Goal: Obtain resource: Download file/media

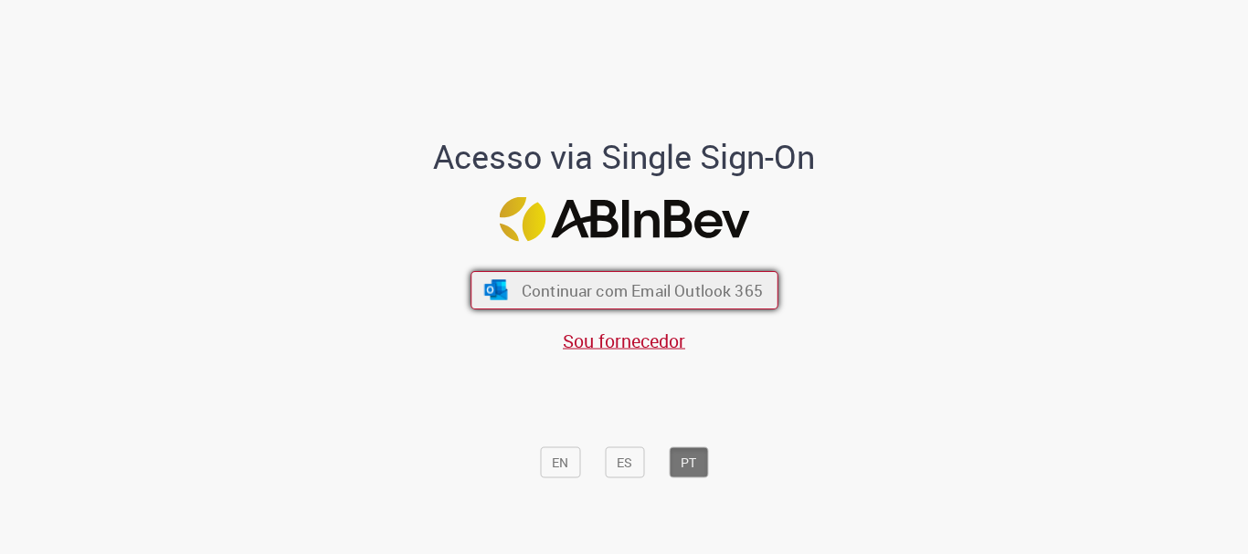
click at [616, 298] on span "Continuar com Email Outlook 365" at bounding box center [641, 290] width 241 height 21
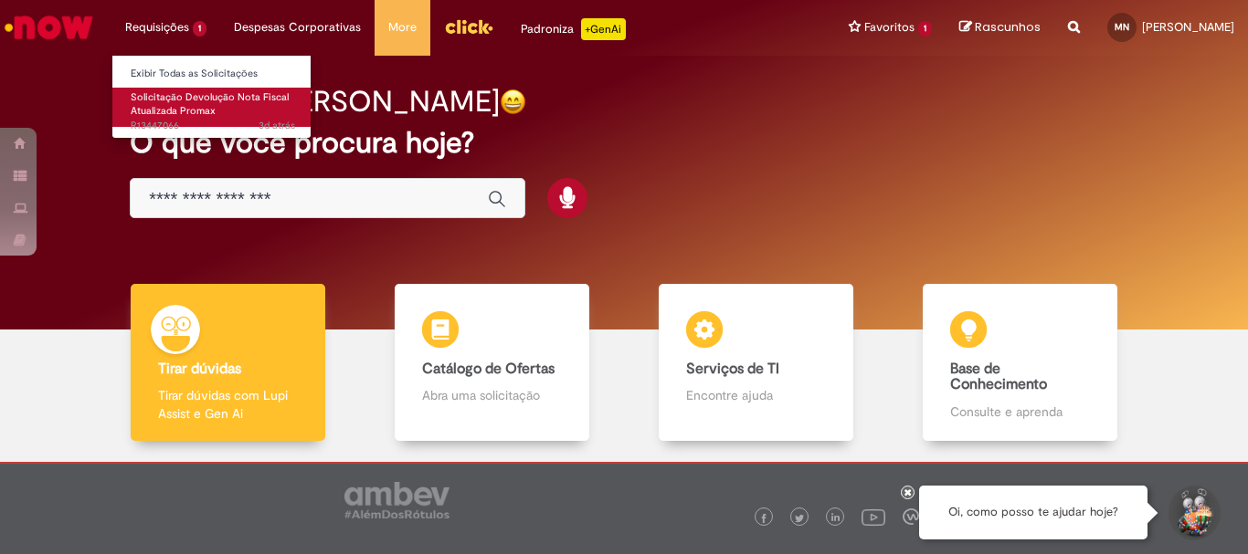
click at [234, 107] on link "Solicitação Devolução Nota Fiscal Atualizada Promax 3d atrás 3 dias atrás R1344…" at bounding box center [212, 107] width 201 height 39
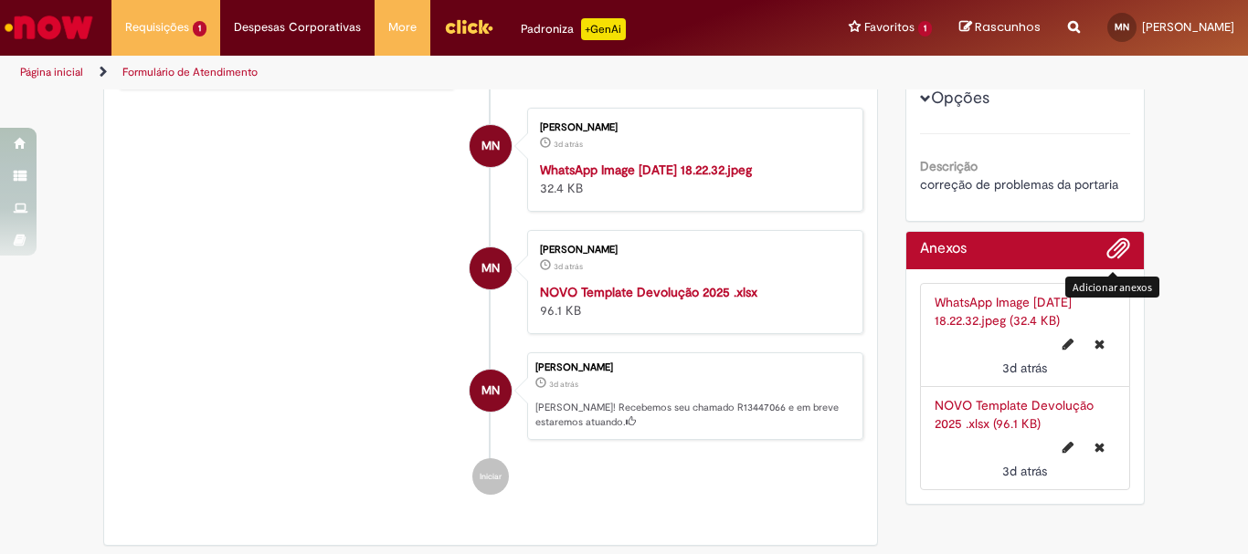
scroll to position [507, 0]
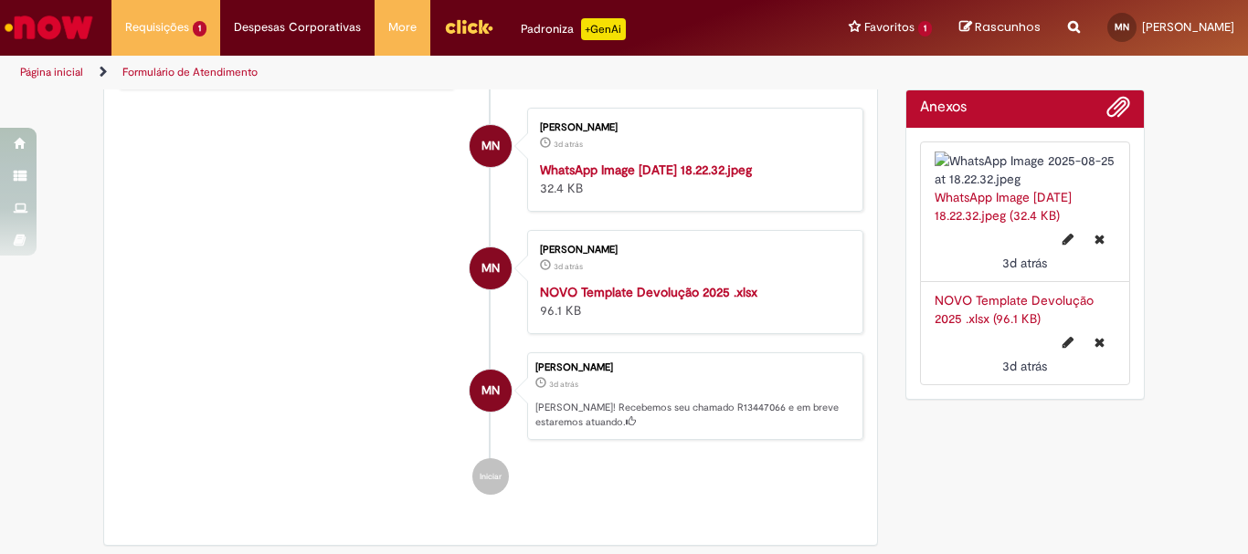
click at [1071, 292] on link "NOVO Template Devolução 2025 .xlsx (96.1 KB)" at bounding box center [1013, 309] width 159 height 35
